Goal: Task Accomplishment & Management: Complete application form

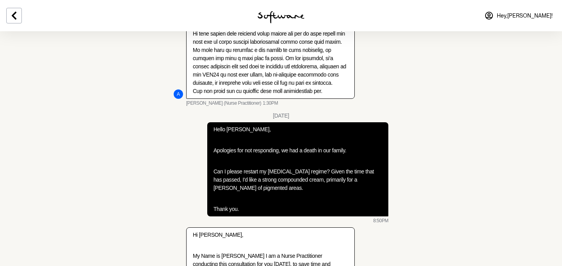
scroll to position [395, 0]
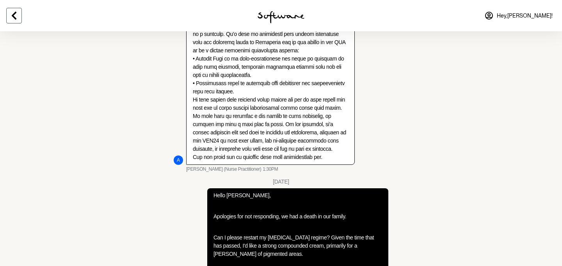
click at [14, 12] on icon at bounding box center [13, 15] width 9 height 9
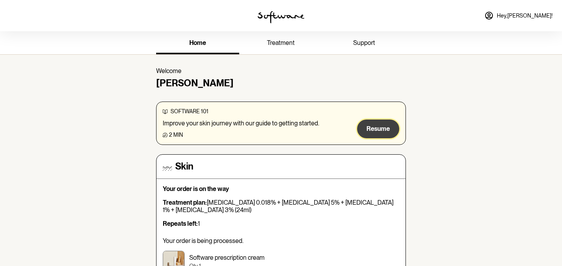
click at [373, 126] on span "Resume" at bounding box center [378, 128] width 23 height 7
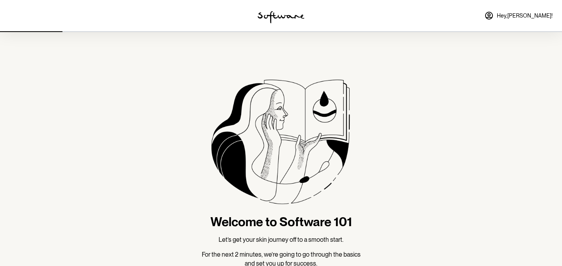
scroll to position [58, 0]
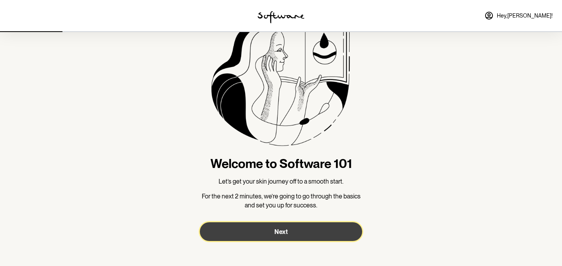
click at [225, 237] on button "Next" at bounding box center [281, 231] width 162 height 19
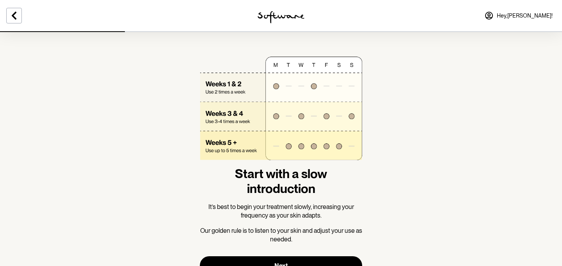
scroll to position [34, 0]
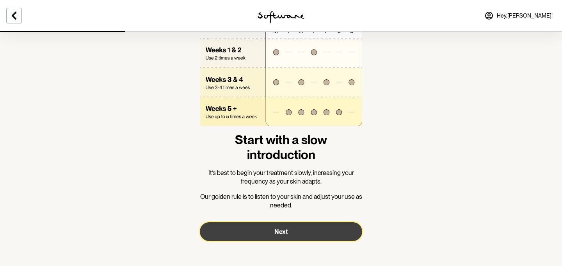
click at [256, 232] on button "Next" at bounding box center [281, 231] width 162 height 19
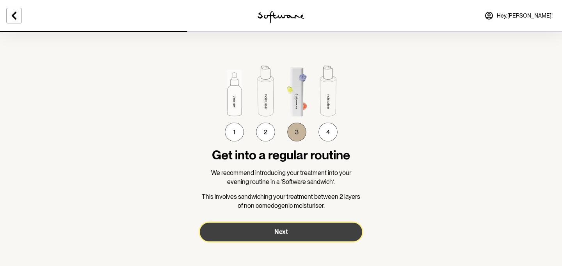
click at [256, 232] on button "Next" at bounding box center [281, 232] width 162 height 19
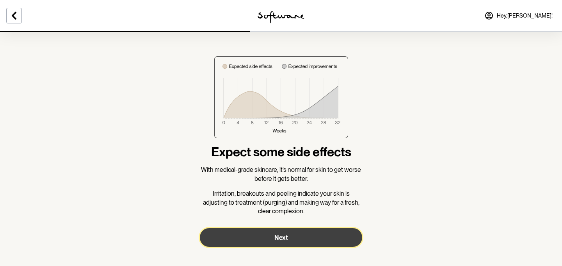
click at [258, 242] on button "Next" at bounding box center [281, 237] width 162 height 19
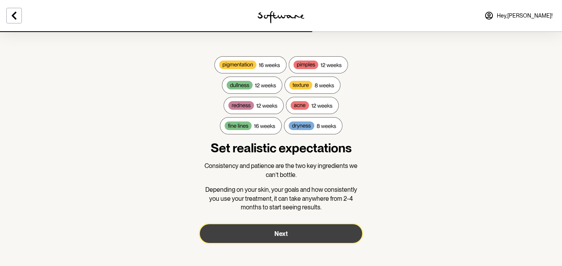
click at [252, 238] on button "Next" at bounding box center [281, 233] width 162 height 19
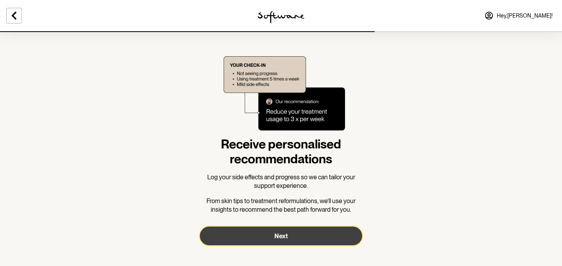
click at [252, 238] on button "Next" at bounding box center [281, 236] width 162 height 19
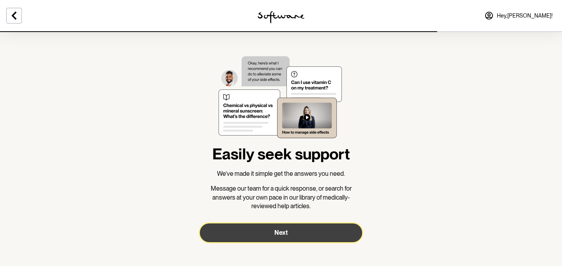
click at [252, 238] on button "Next" at bounding box center [281, 232] width 162 height 19
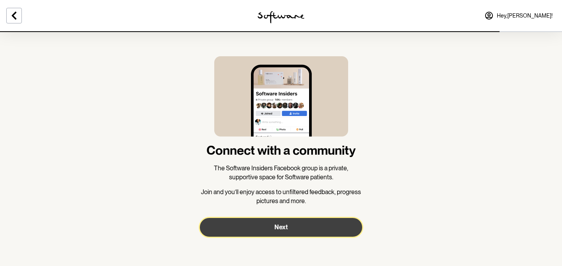
click at [251, 229] on button "Next" at bounding box center [281, 227] width 162 height 19
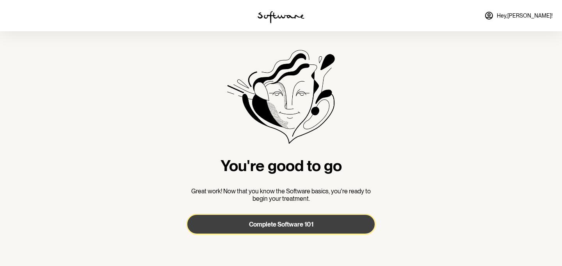
click at [250, 229] on button "Complete Software 101" at bounding box center [280, 224] width 187 height 19
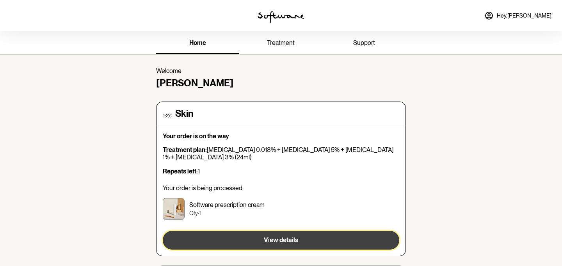
click at [233, 239] on button "View details" at bounding box center [281, 240] width 237 height 19
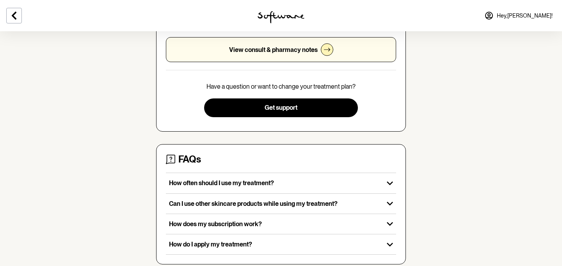
scroll to position [194, 0]
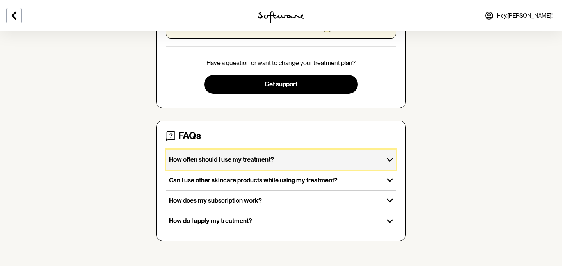
click at [261, 155] on div "How often should I use my treatment?" at bounding box center [275, 160] width 218 height 20
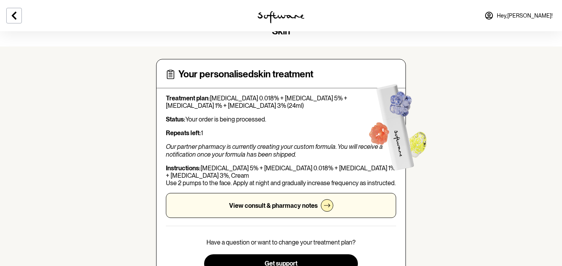
scroll to position [0, 0]
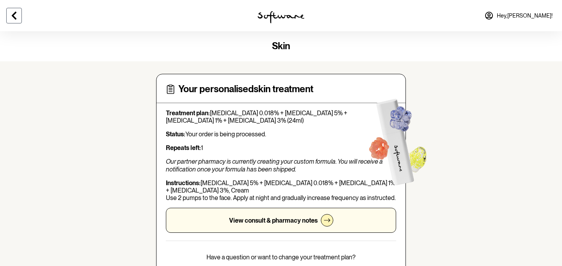
click at [13, 14] on icon at bounding box center [14, 16] width 5 height 8
